Goal: Browse casually

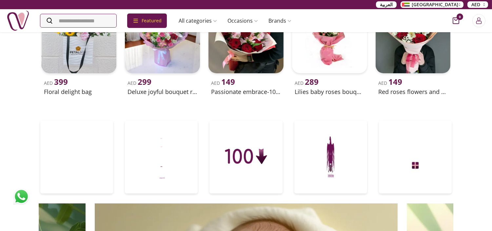
scroll to position [255, 0]
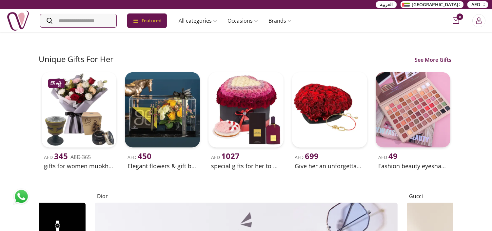
scroll to position [1421, 0]
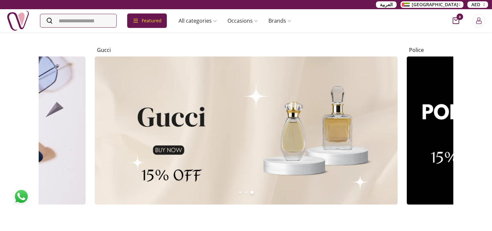
click at [473, 77] on div "Nigwa Nigwa Flowers See More Gifts - 55% off AED 79 AED 175 7 red roses flower …" at bounding box center [246, 40] width 492 height 2858
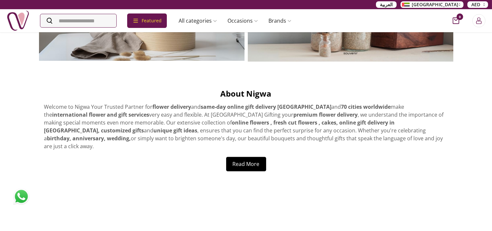
scroll to position [2587, 0]
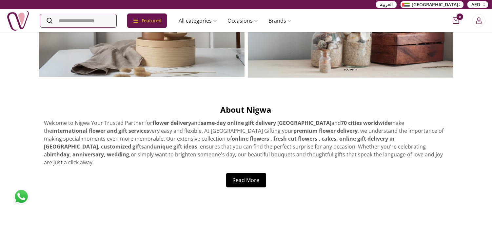
click at [246, 172] on button "Read More" at bounding box center [246, 179] width 40 height 14
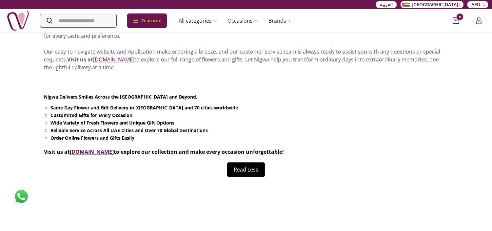
scroll to position [2769, 0]
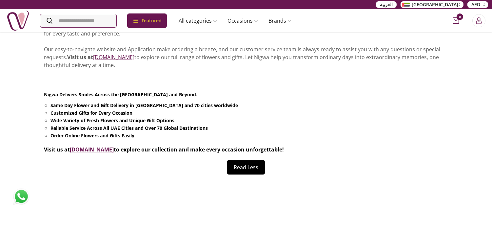
drag, startPoint x: 302, startPoint y: 133, endPoint x: 29, endPoint y: 81, distance: 278.1
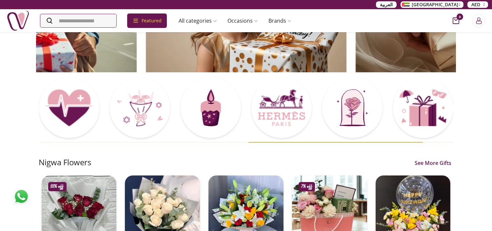
scroll to position [0, 0]
